Goal: Task Accomplishment & Management: Use online tool/utility

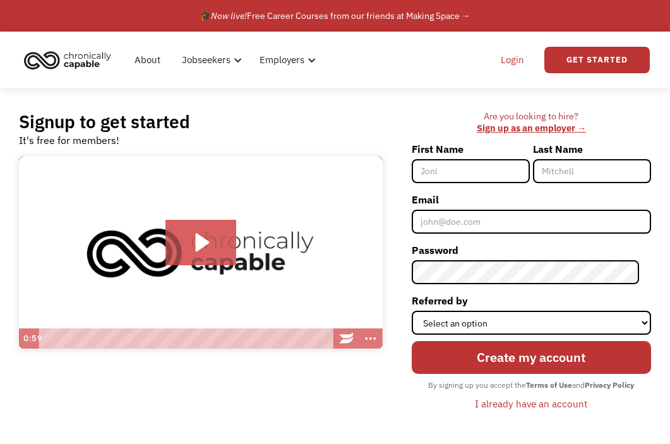
click at [501, 66] on link "Login" at bounding box center [512, 60] width 38 height 40
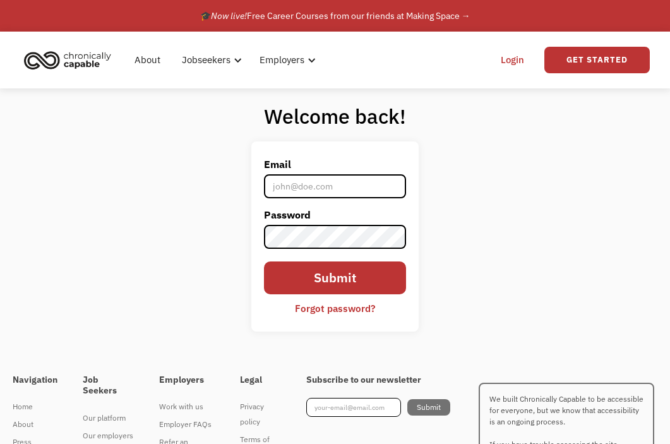
type input "[PERSON_NAME][EMAIL_ADDRESS][DOMAIN_NAME]"
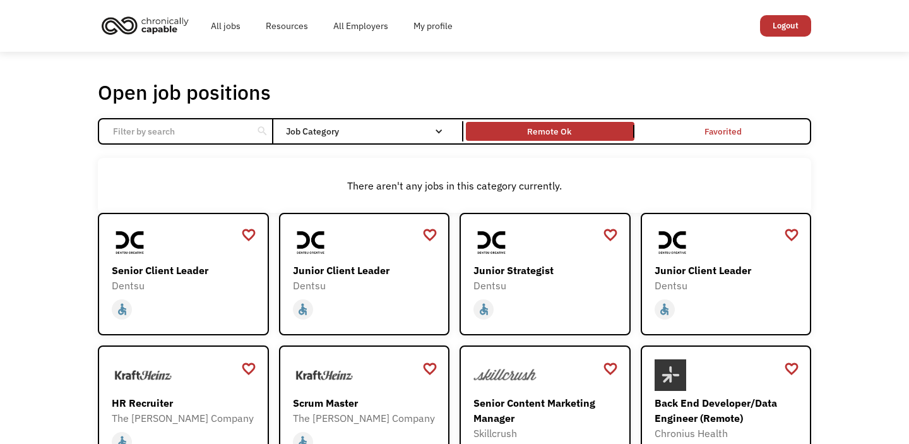
click at [552, 139] on link "Remote Ok" at bounding box center [549, 131] width 173 height 24
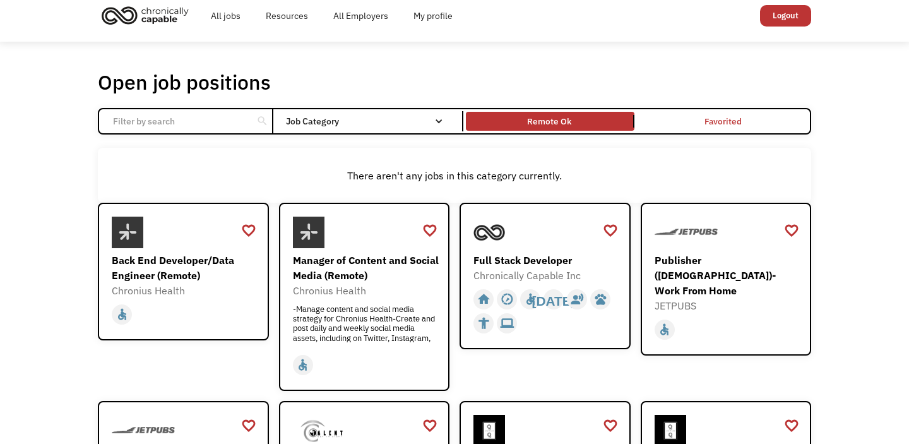
scroll to position [26, 0]
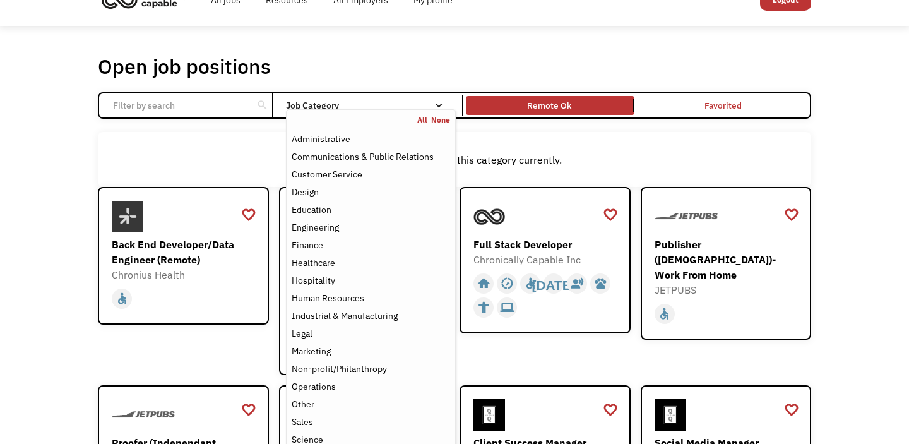
click at [415, 109] on div "Job Category" at bounding box center [371, 105] width 170 height 9
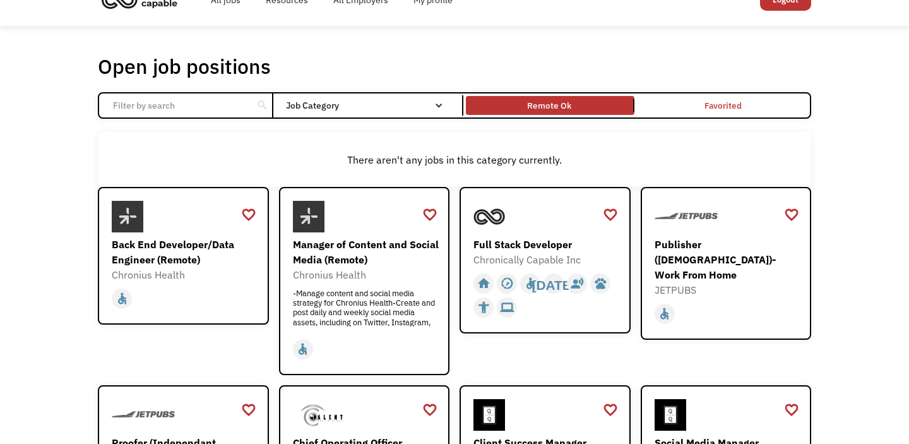
click at [415, 109] on div "Job Category" at bounding box center [371, 105] width 170 height 9
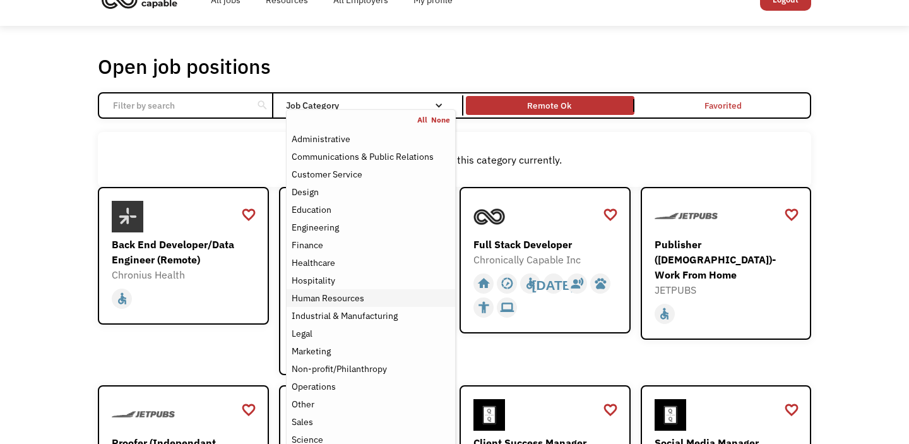
click at [374, 294] on div "Human Resources" at bounding box center [371, 297] width 158 height 15
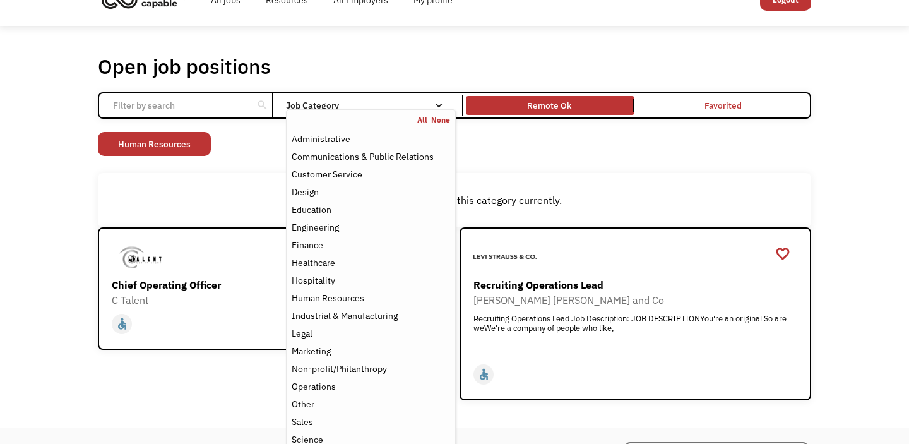
click at [263, 188] on div "There aren't any jobs in this category currently." at bounding box center [454, 200] width 713 height 54
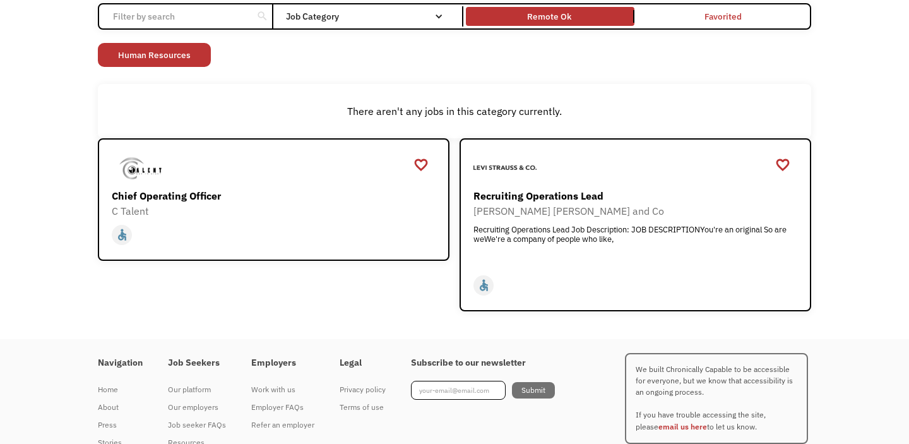
scroll to position [111, 0]
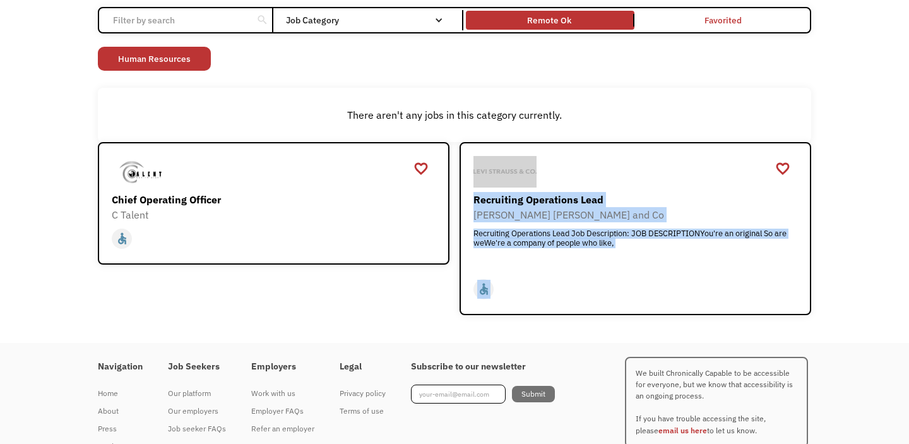
click at [365, 23] on div "Job Category" at bounding box center [371, 20] width 170 height 9
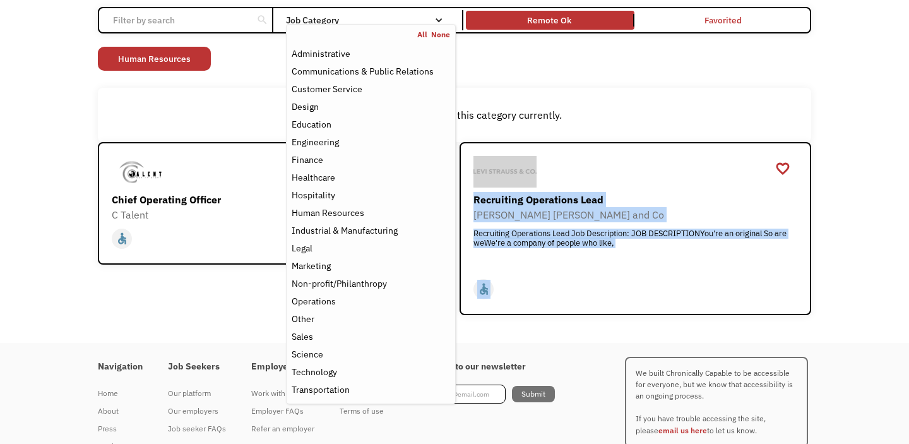
click at [422, 34] on link "All" at bounding box center [424, 35] width 14 height 10
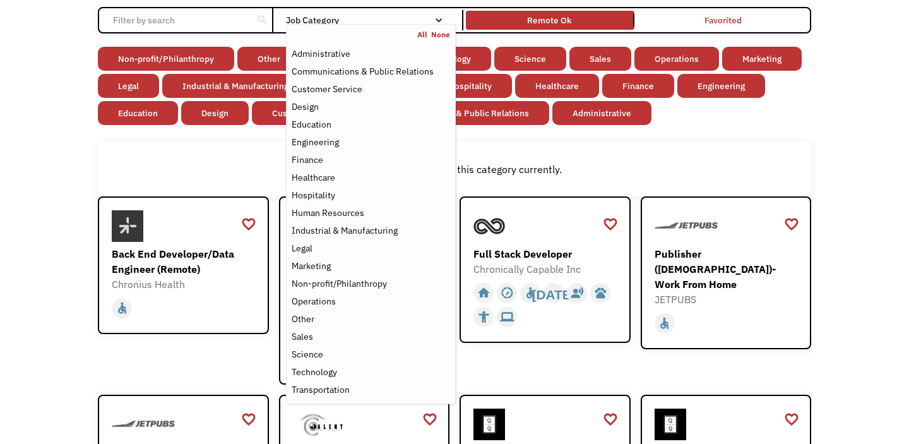
click at [243, 182] on div "There aren't any jobs in this category currently." at bounding box center [454, 169] width 713 height 54
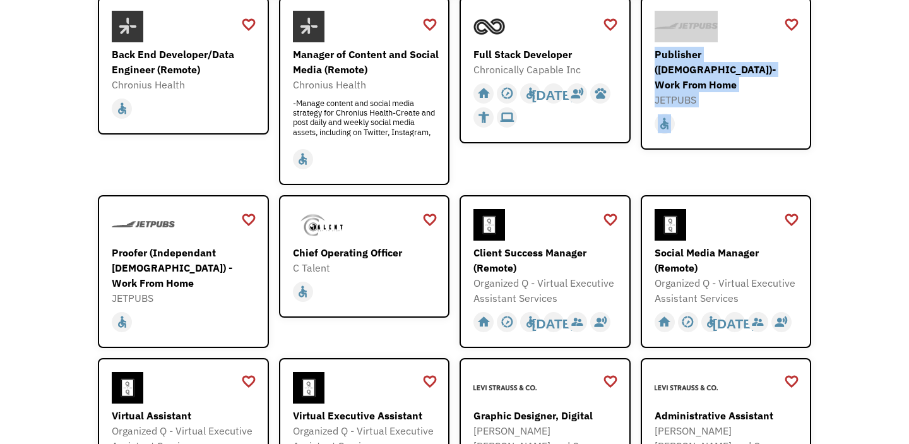
scroll to position [337, 0]
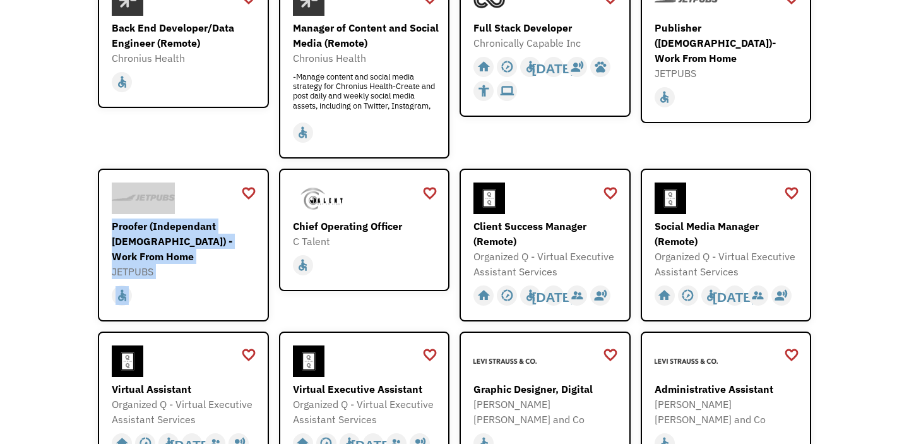
click at [54, 260] on div "Open job positions You have X liked items Search search Filter by category Admi…" at bounding box center [454, 423] width 909 height 1416
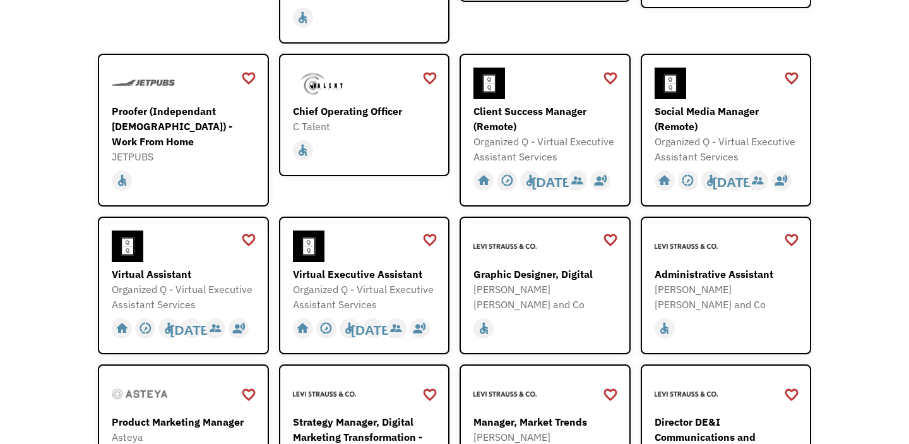
scroll to position [453, 0]
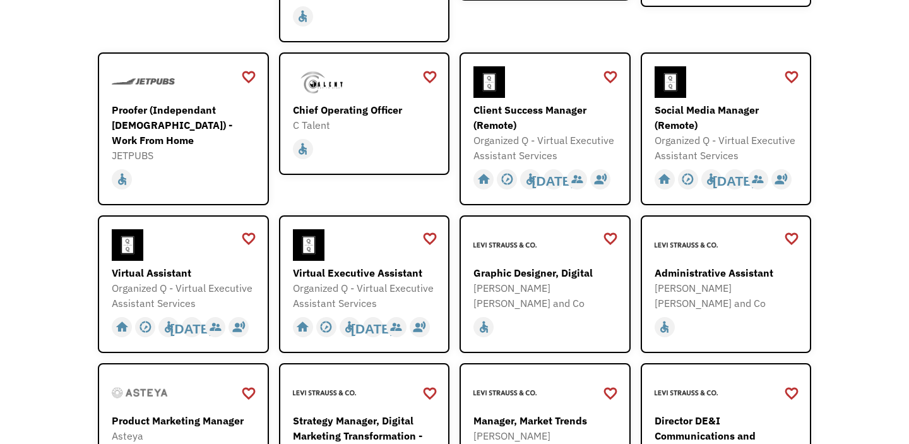
click at [42, 304] on div "Open job positions You have X liked items Search search Filter by category Admi…" at bounding box center [454, 307] width 909 height 1416
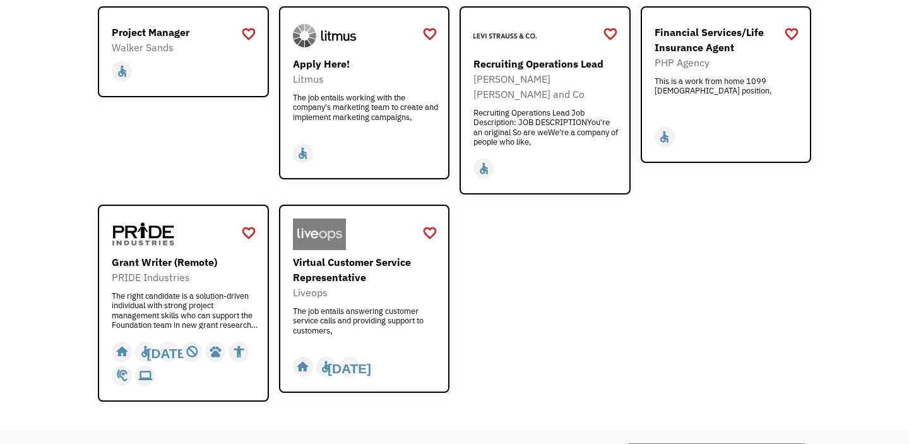
scroll to position [1040, 0]
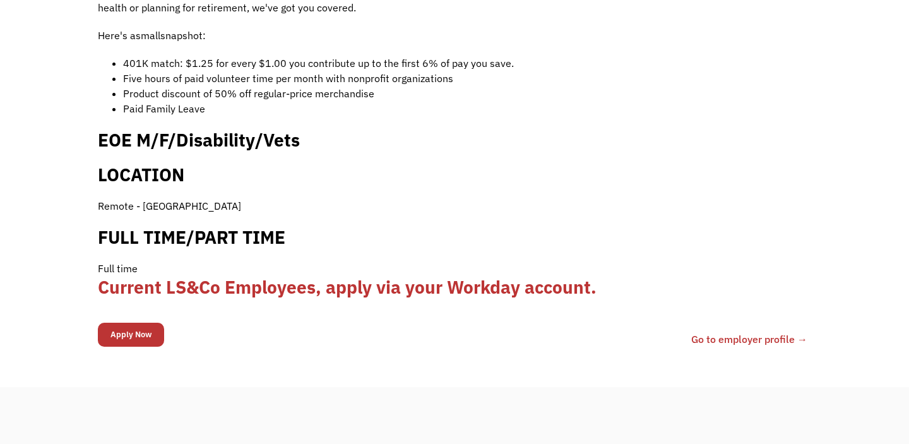
scroll to position [851, 0]
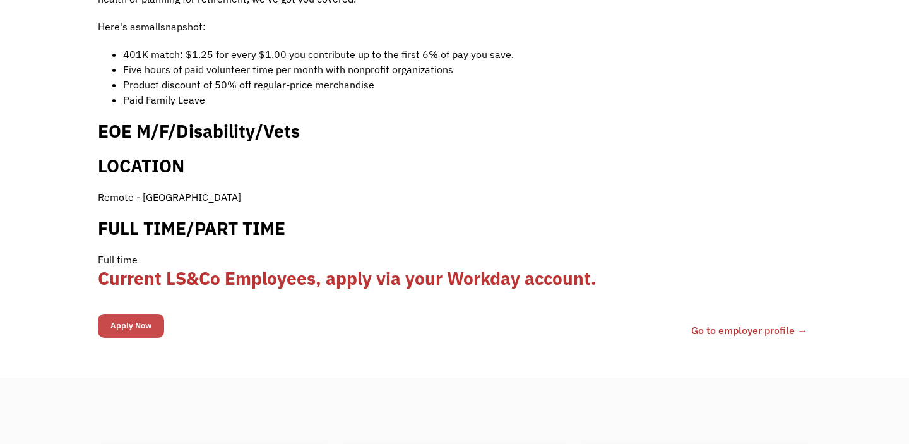
click at [150, 314] on input "Apply Now" at bounding box center [131, 326] width 66 height 24
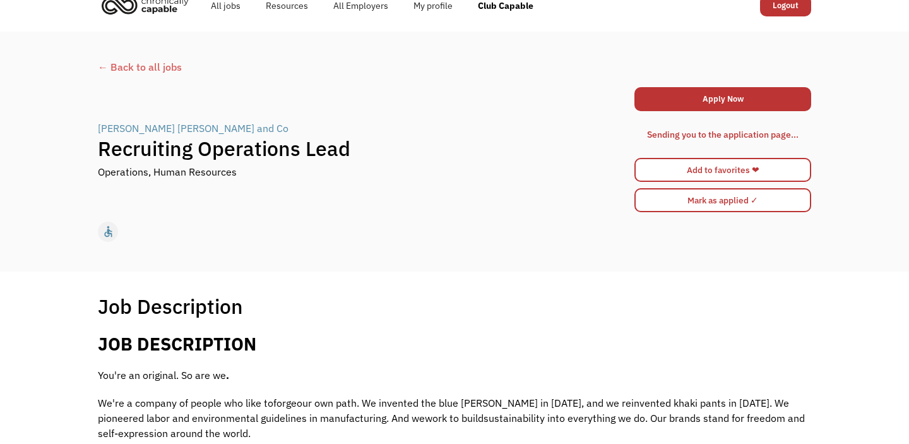
scroll to position [21, 0]
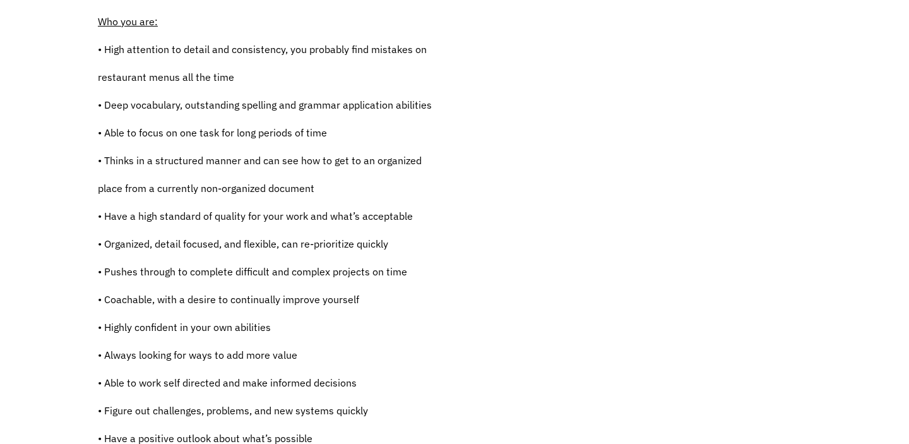
scroll to position [423, 0]
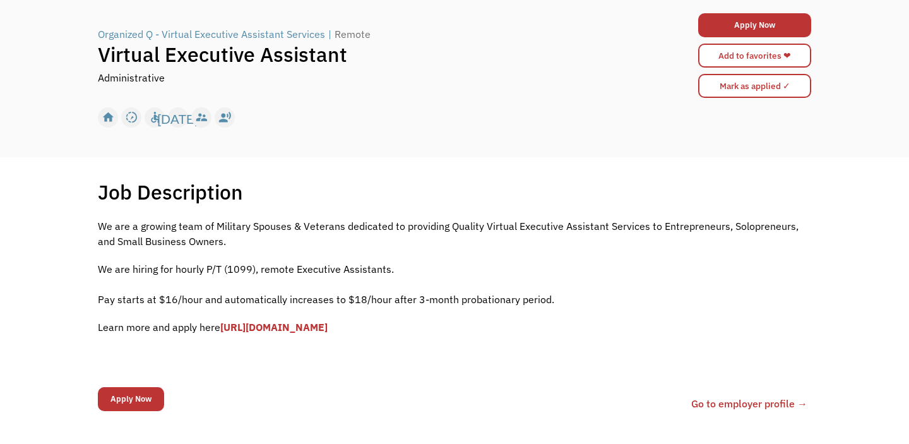
scroll to position [97, 0]
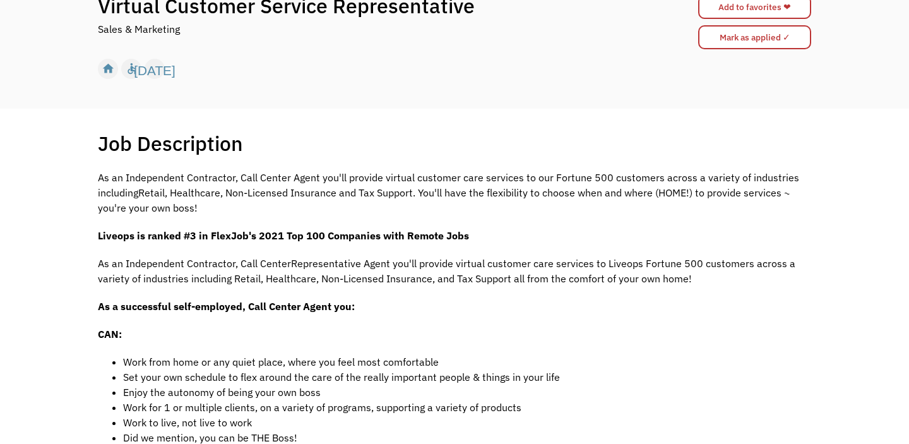
scroll to position [148, 0]
